Goal: Task Accomplishment & Management: Manage account settings

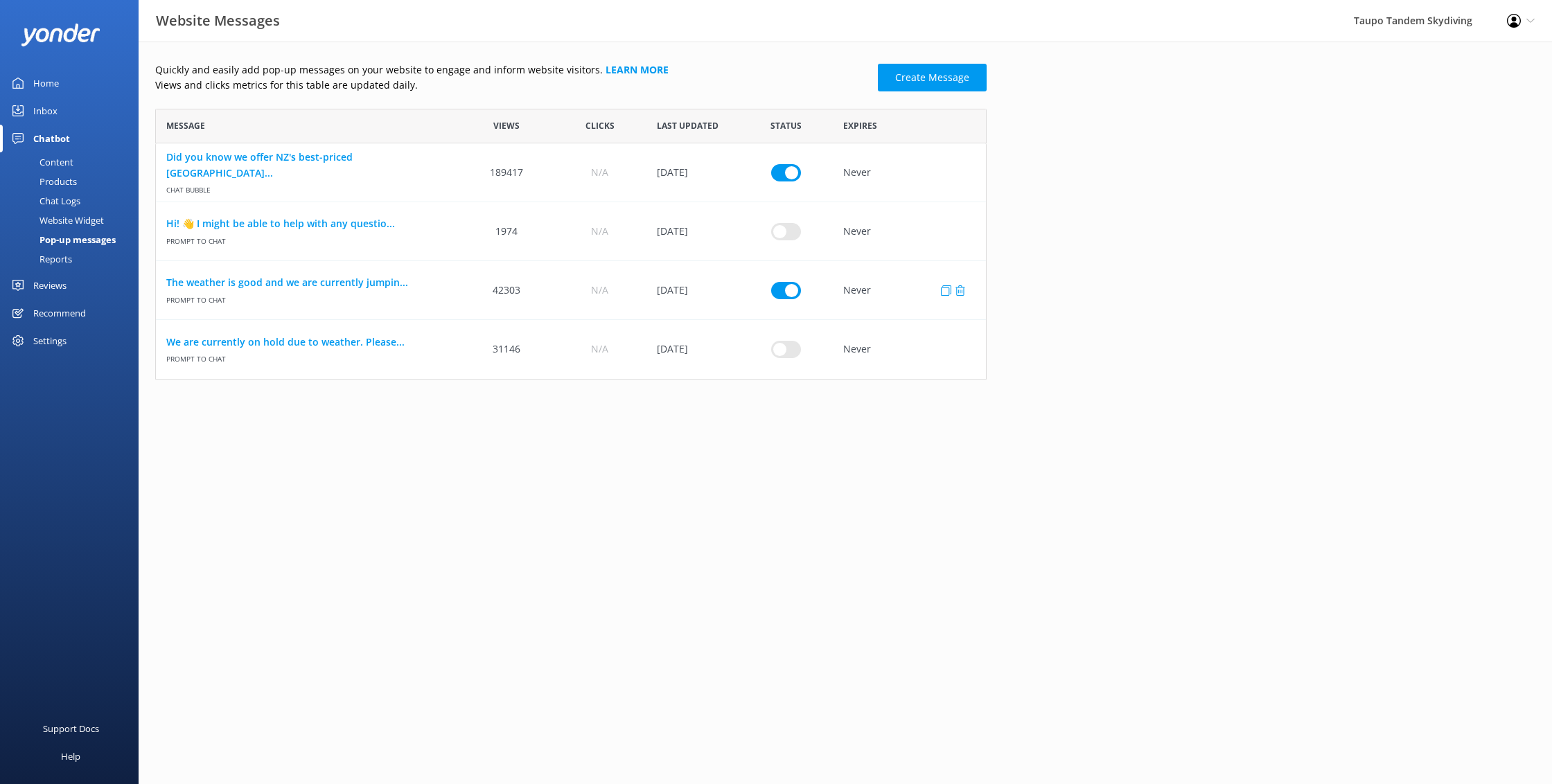
scroll to position [271, 832]
click at [786, 291] on input "row" at bounding box center [786, 289] width 30 height 17
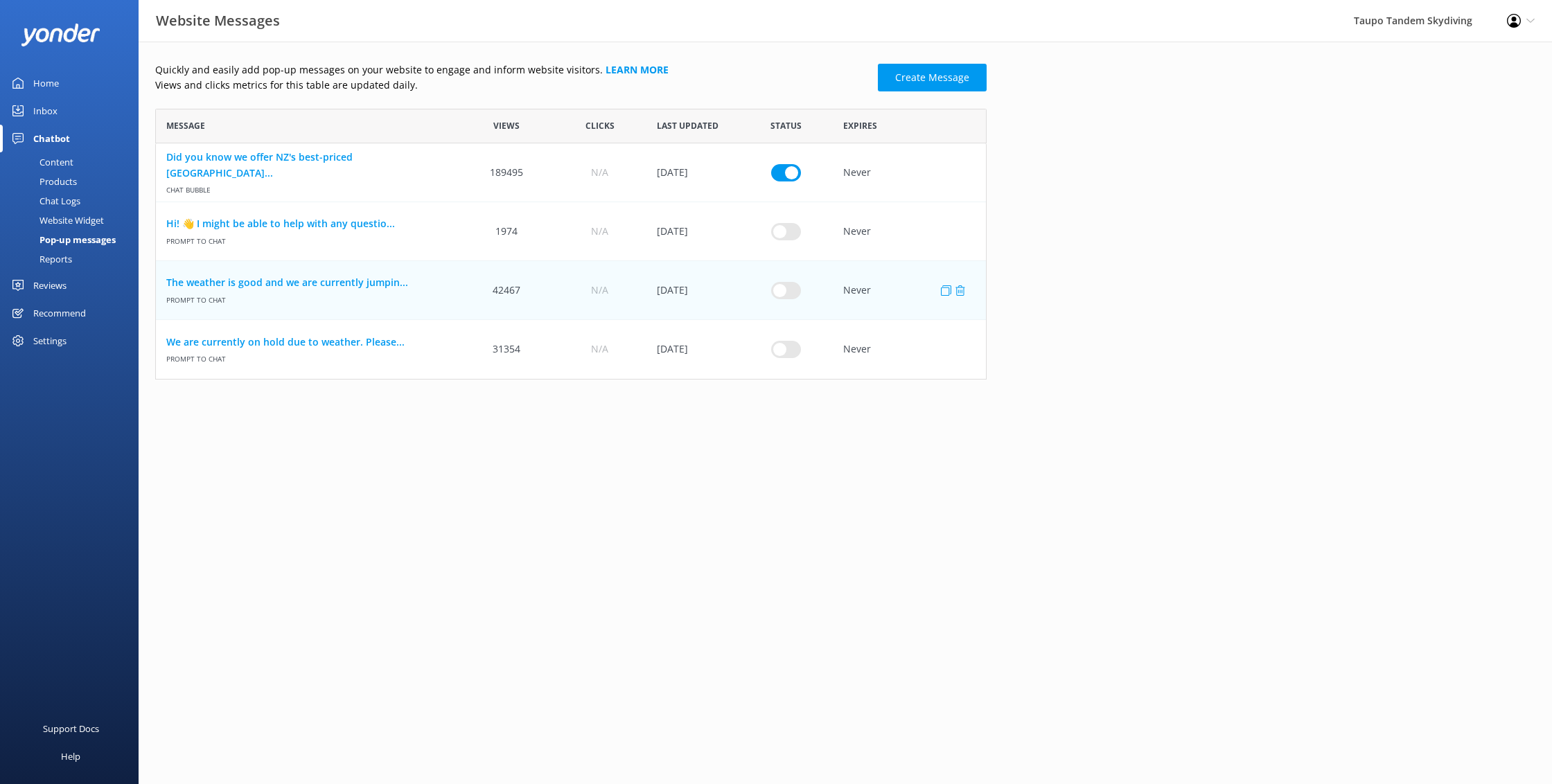
drag, startPoint x: 792, startPoint y: 294, endPoint x: 770, endPoint y: 304, distance: 24.2
click at [792, 294] on input "row" at bounding box center [786, 289] width 30 height 17
click at [780, 292] on input "row" at bounding box center [786, 289] width 30 height 17
checkbox input "false"
click at [792, 350] on input "row" at bounding box center [786, 349] width 30 height 17
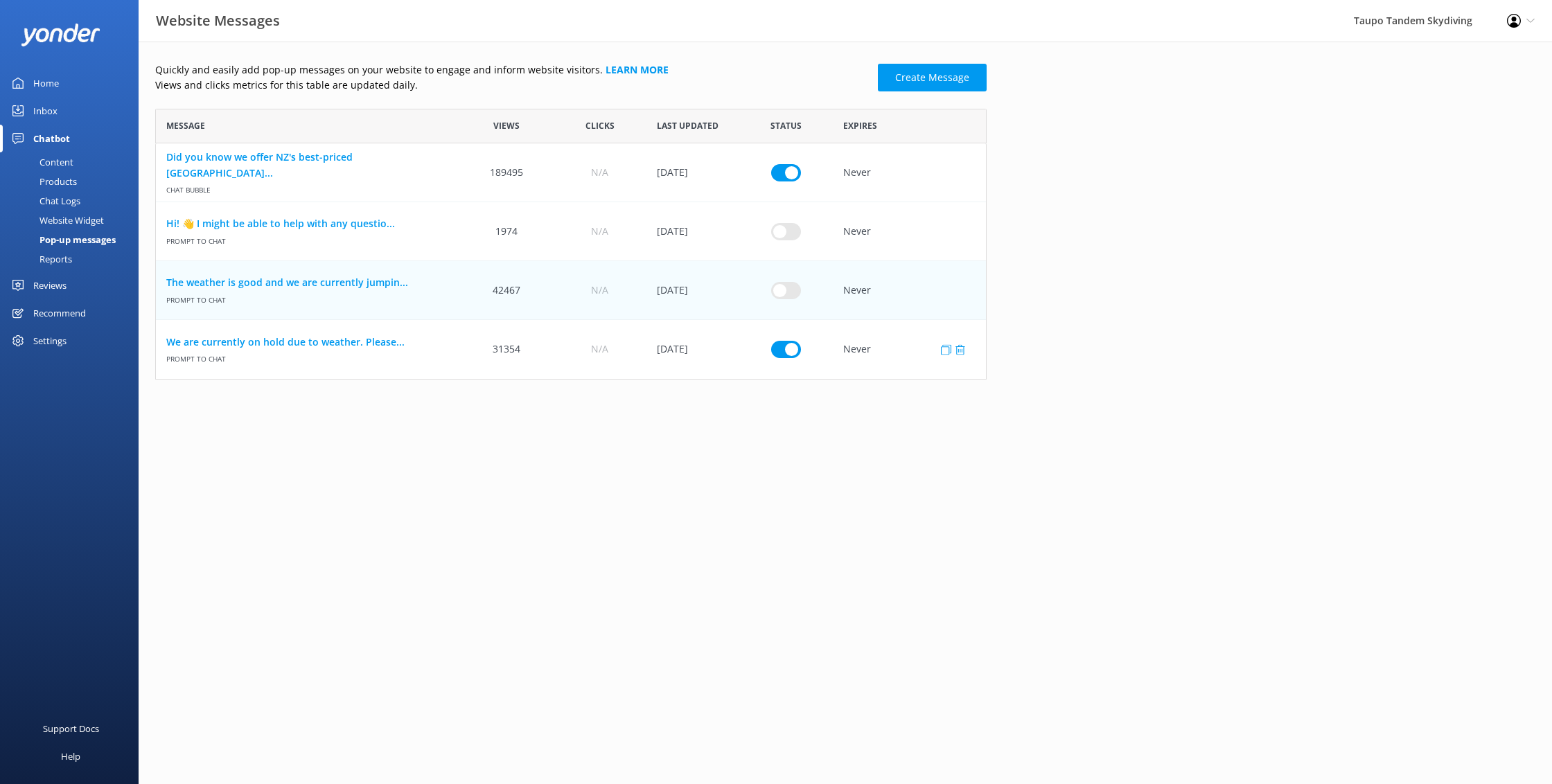
checkbox input "true"
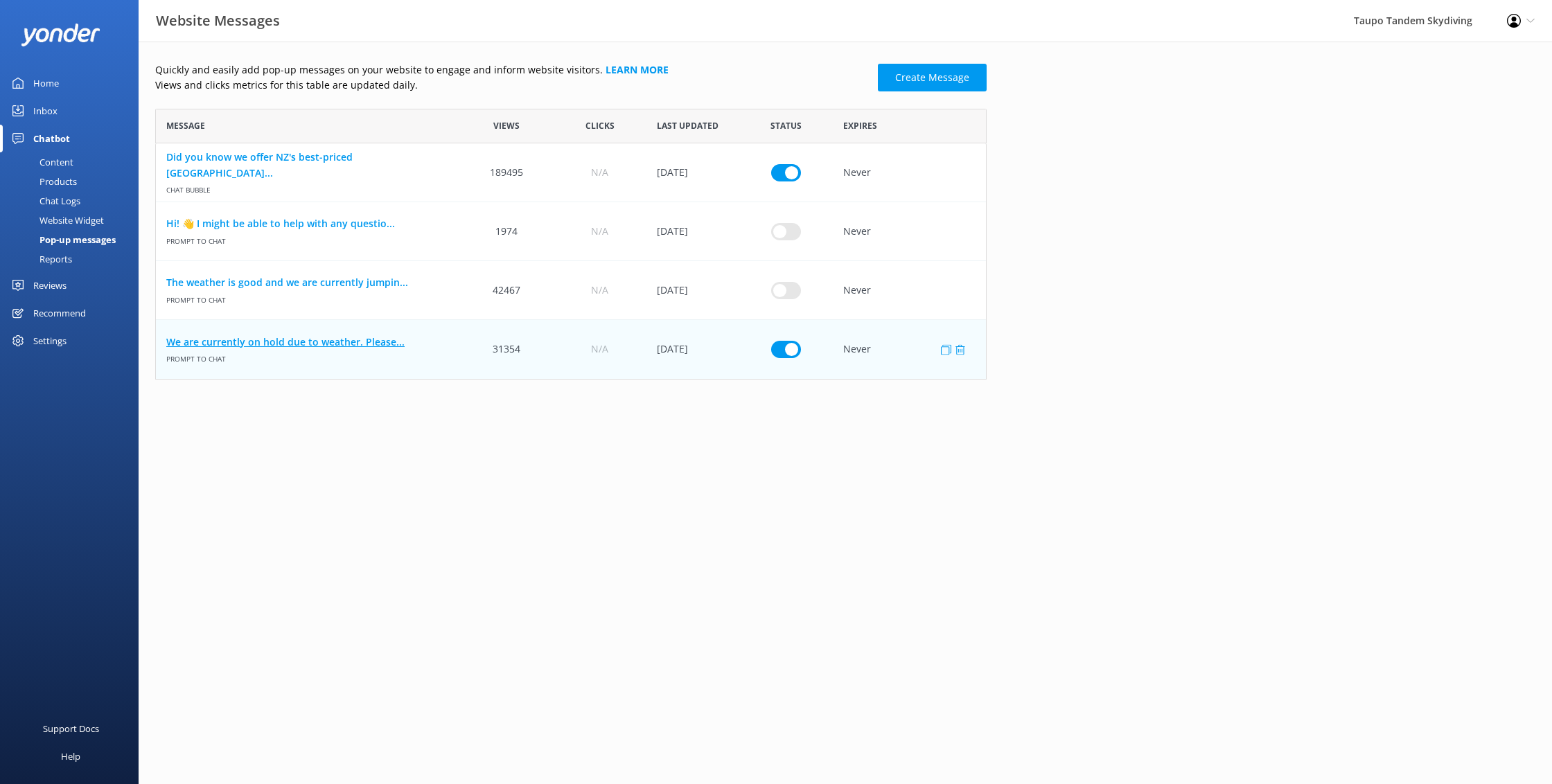
click at [339, 344] on link "We are currently on hold due to weather. Please..." at bounding box center [307, 342] width 284 height 15
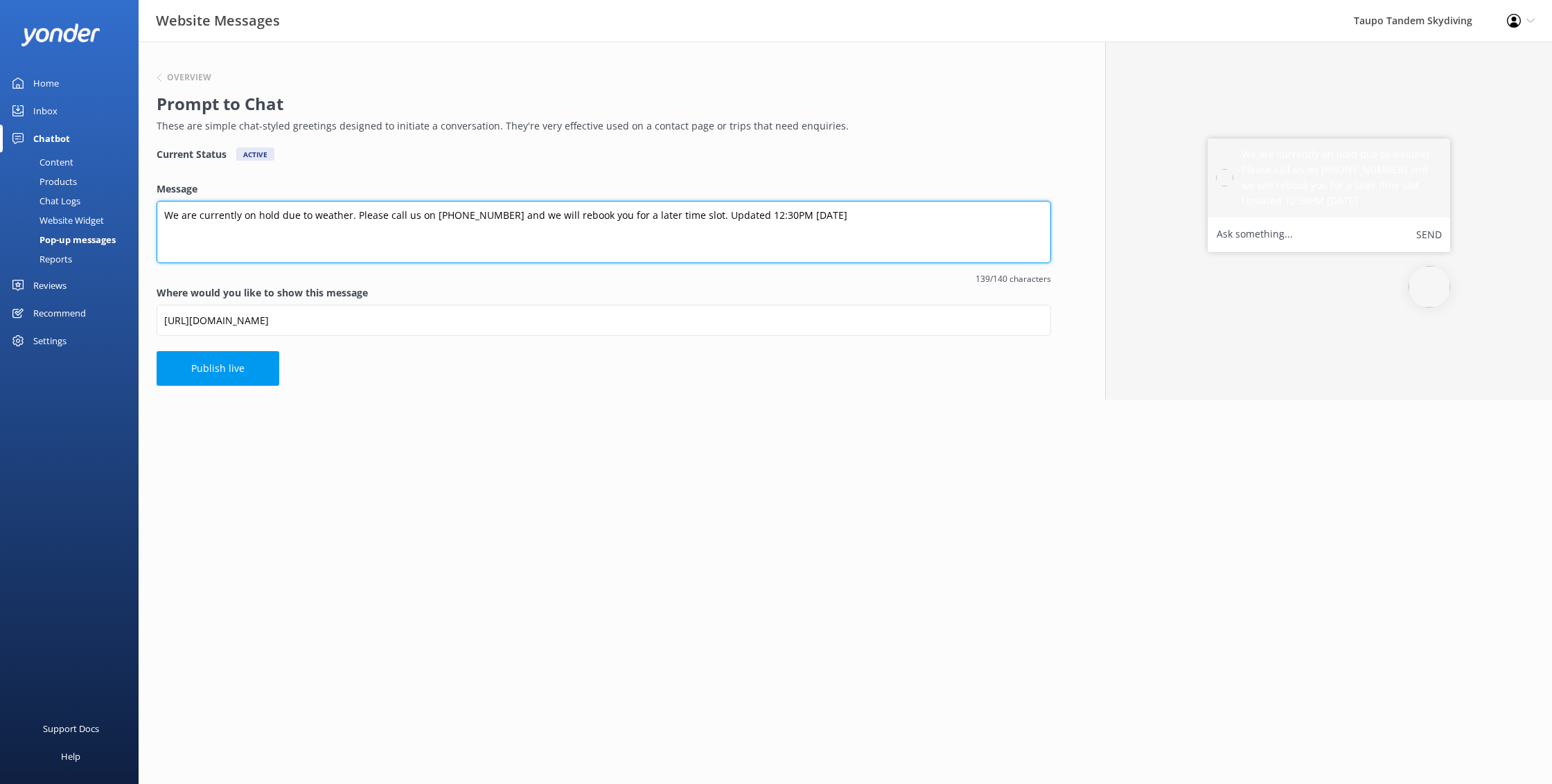
click at [740, 214] on textarea "We are currently on hold due to weather. Please call us on [PHONE_NUMBER] and w…" at bounding box center [604, 232] width 895 height 62
click at [779, 215] on textarea "We are currently on hold due to weather. Please call us on [PHONE_NUMBER] and w…" at bounding box center [604, 232] width 895 height 62
type textarea "We are currently on hold due to weather. Please call us on [PHONE_NUMBER] and w…"
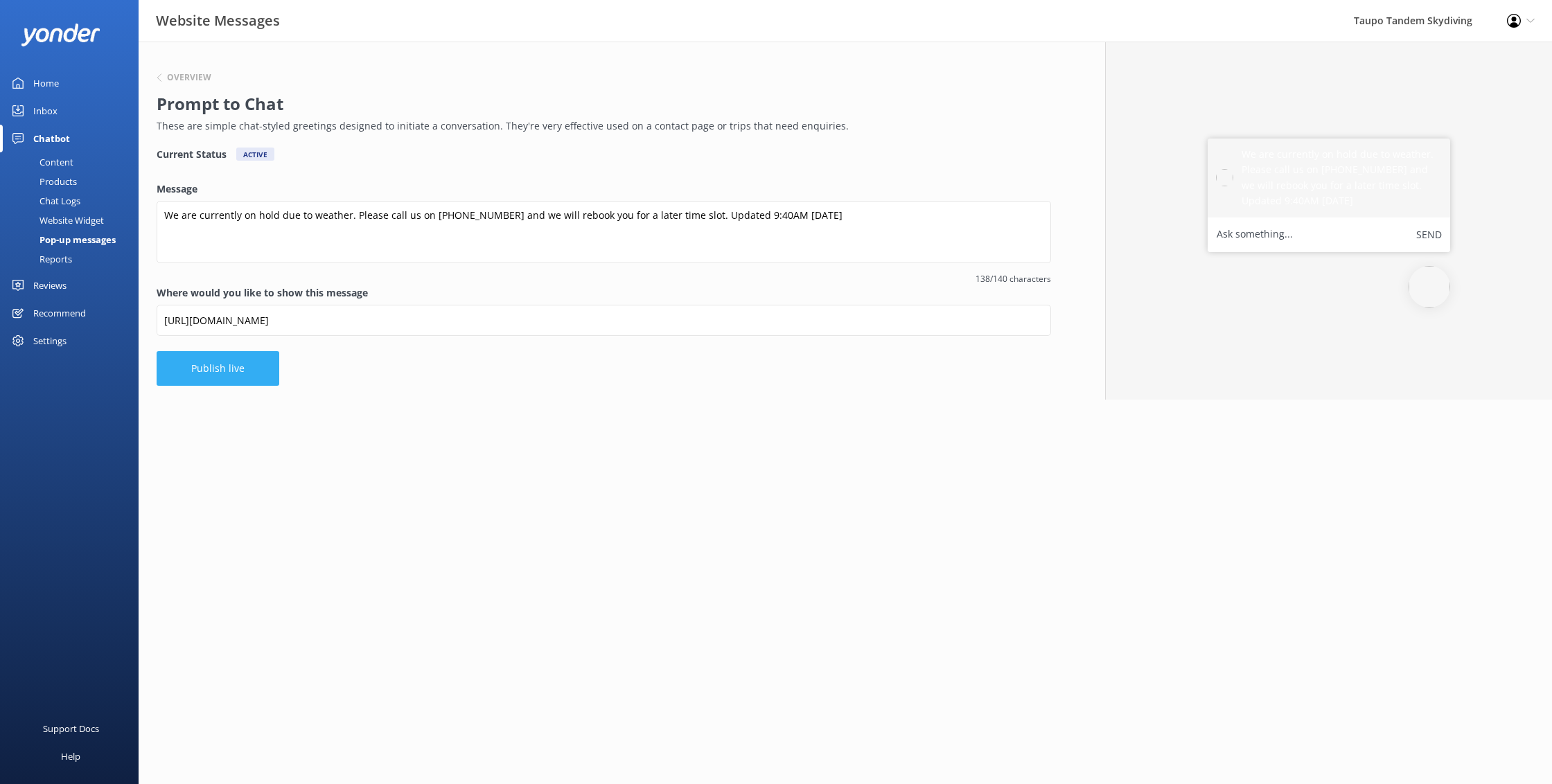
click at [210, 363] on button "Publish live" at bounding box center [218, 368] width 122 height 35
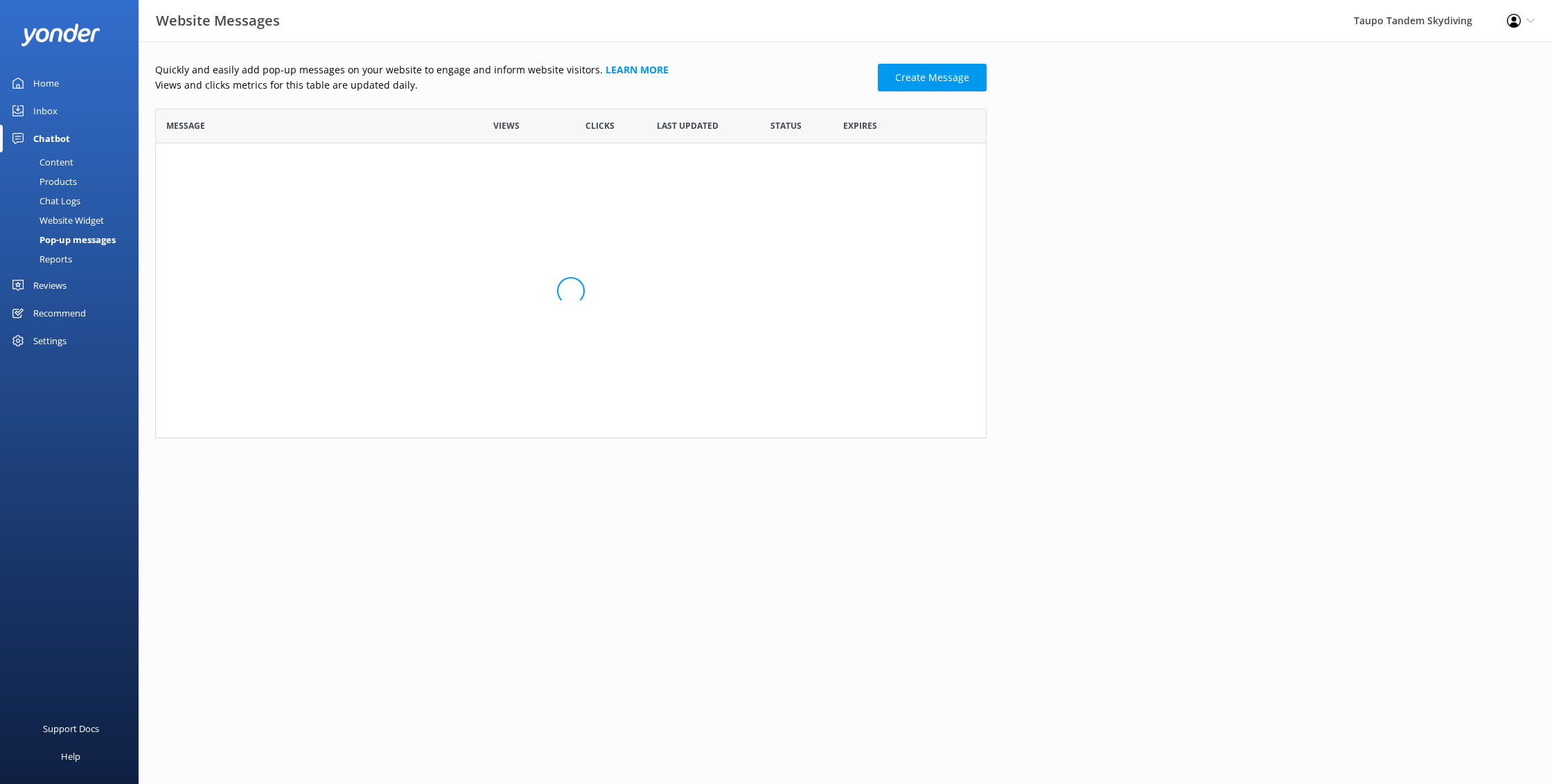
scroll to position [271, 832]
